Goal: Task Accomplishment & Management: Manage account settings

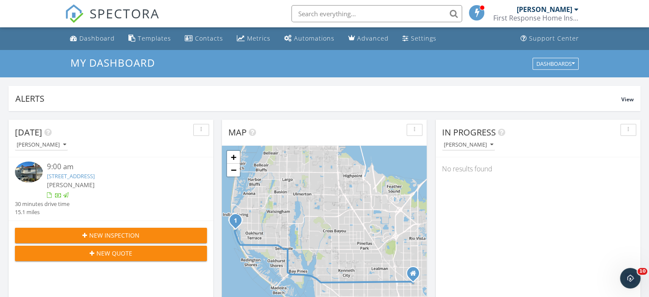
click at [95, 177] on link "[STREET_ADDRESS]" at bounding box center [71, 176] width 48 height 8
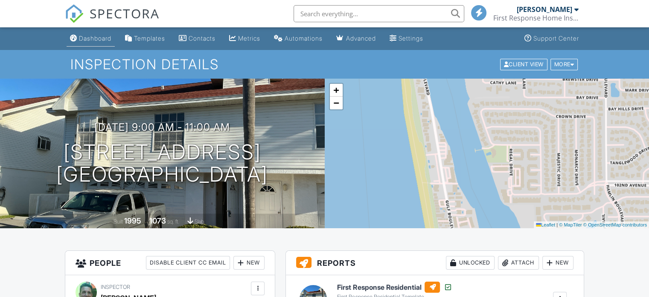
click at [93, 44] on link "Dashboard" at bounding box center [91, 39] width 48 height 16
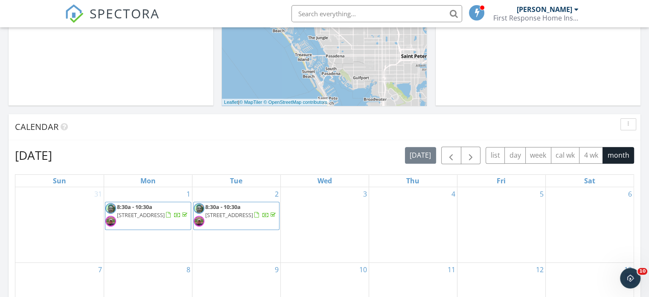
scroll to position [270, 0]
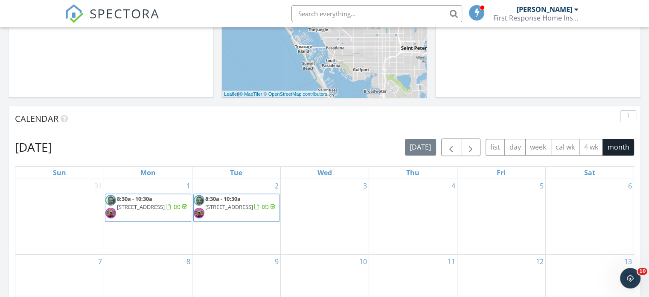
click at [227, 206] on span "2726 25th Ave N, St. Petersburg 33713" at bounding box center [229, 207] width 48 height 8
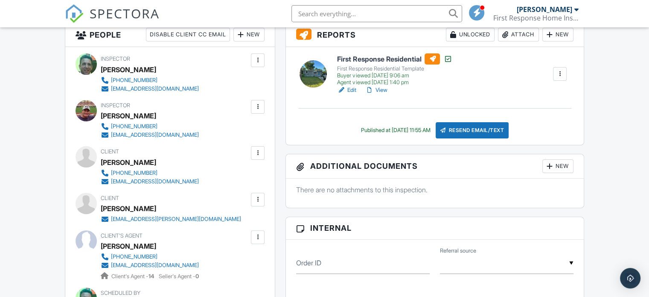
click at [382, 89] on link "View" at bounding box center [376, 90] width 22 height 9
